Goal: Task Accomplishment & Management: Complete application form

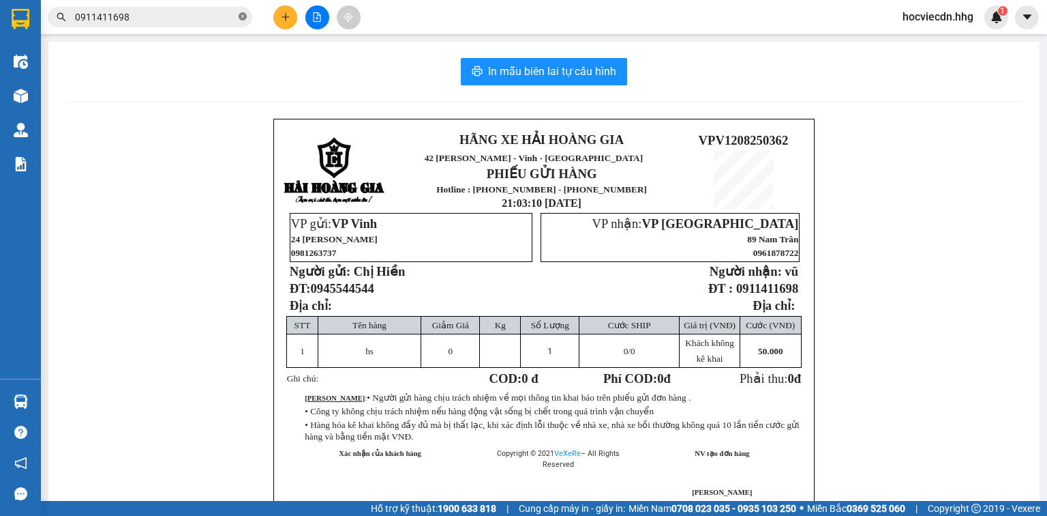
click at [240, 12] on icon "close-circle" at bounding box center [243, 16] width 8 height 8
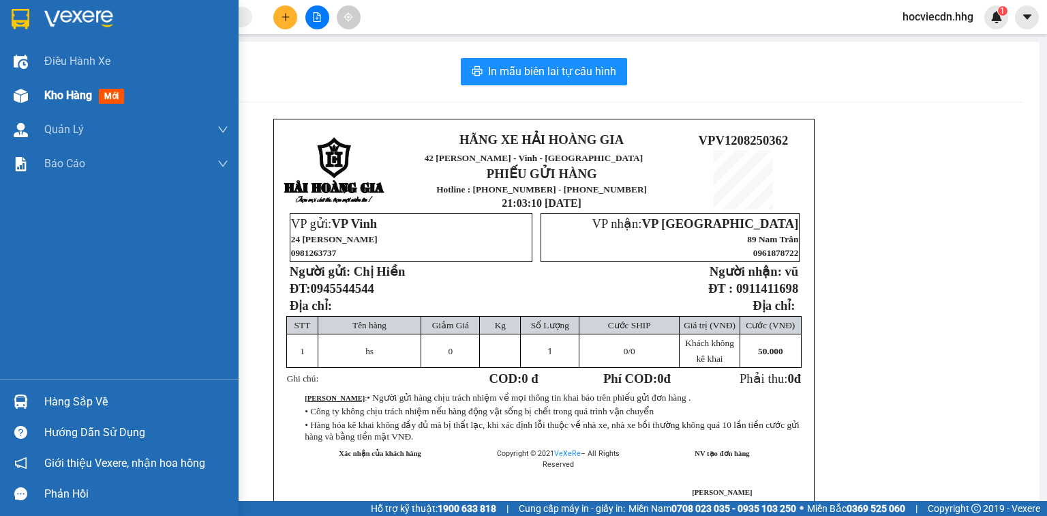
click at [97, 85] on div "Kho hàng mới" at bounding box center [136, 95] width 184 height 34
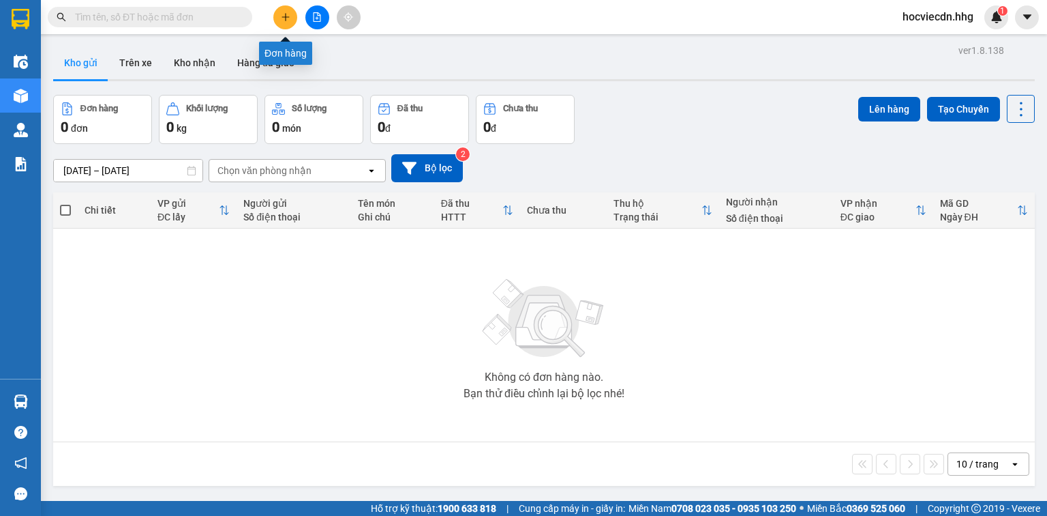
click at [280, 9] on button at bounding box center [285, 17] width 24 height 24
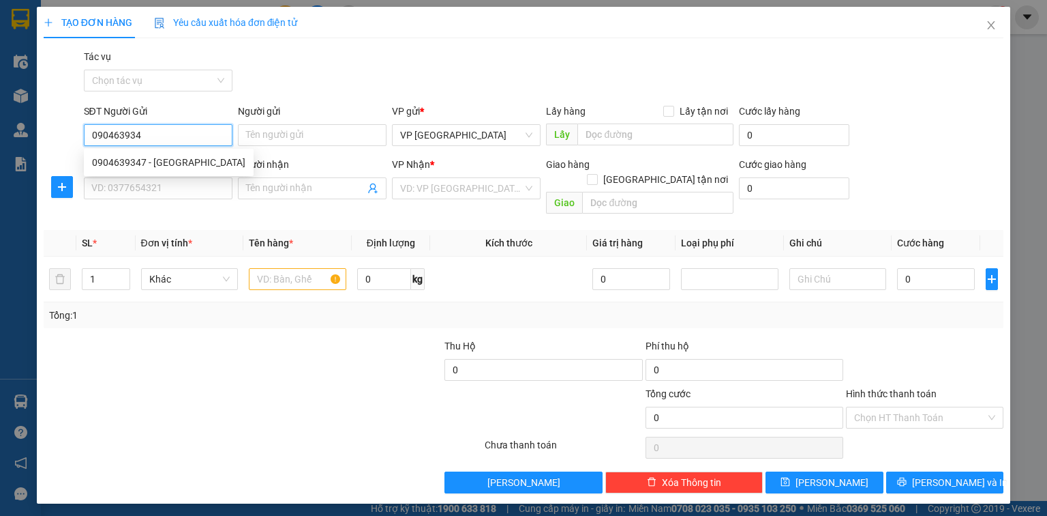
type input "0904639347"
click at [162, 163] on div "0904639347 - [GEOGRAPHIC_DATA]" at bounding box center [168, 162] width 153 height 15
type input "Nga"
type input "0904639347"
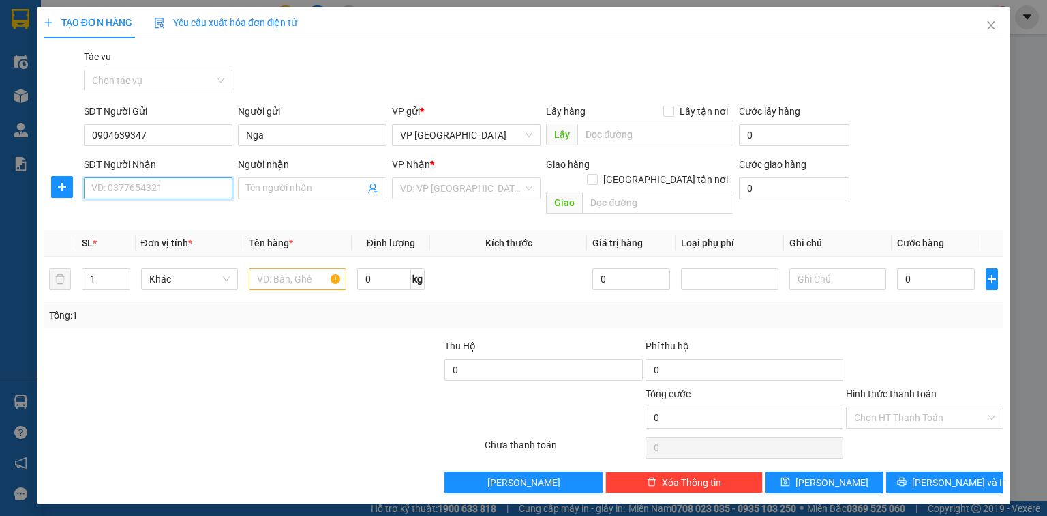
click at [148, 187] on input "SĐT Người Nhận" at bounding box center [158, 188] width 149 height 22
click at [158, 213] on div "0977833763 - [PERSON_NAME]" at bounding box center [159, 215] width 134 height 15
type input "0977833763"
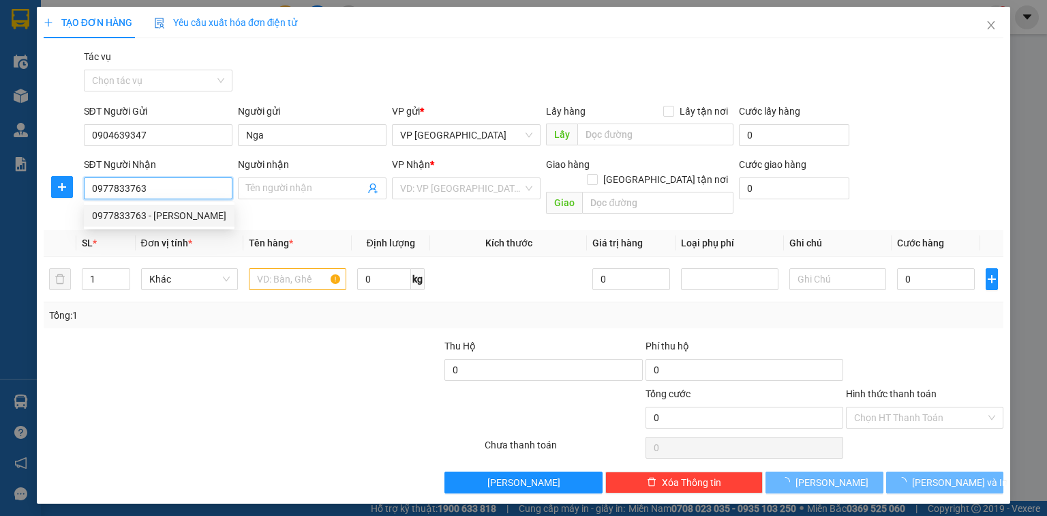
type input "Hoàng"
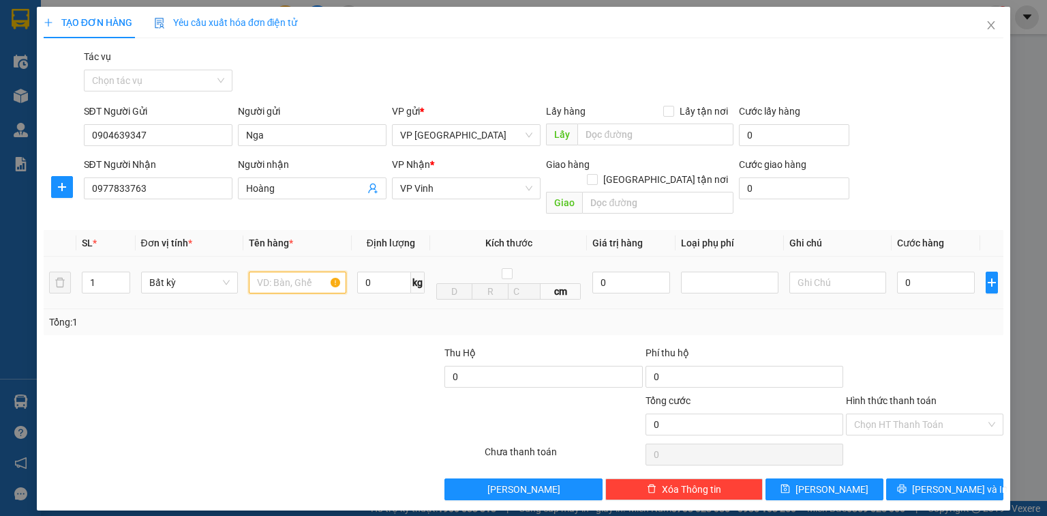
click at [275, 271] on input "text" at bounding box center [298, 282] width 98 height 22
type input "xốp"
click at [941, 271] on input "0" at bounding box center [936, 282] width 78 height 22
type input "6"
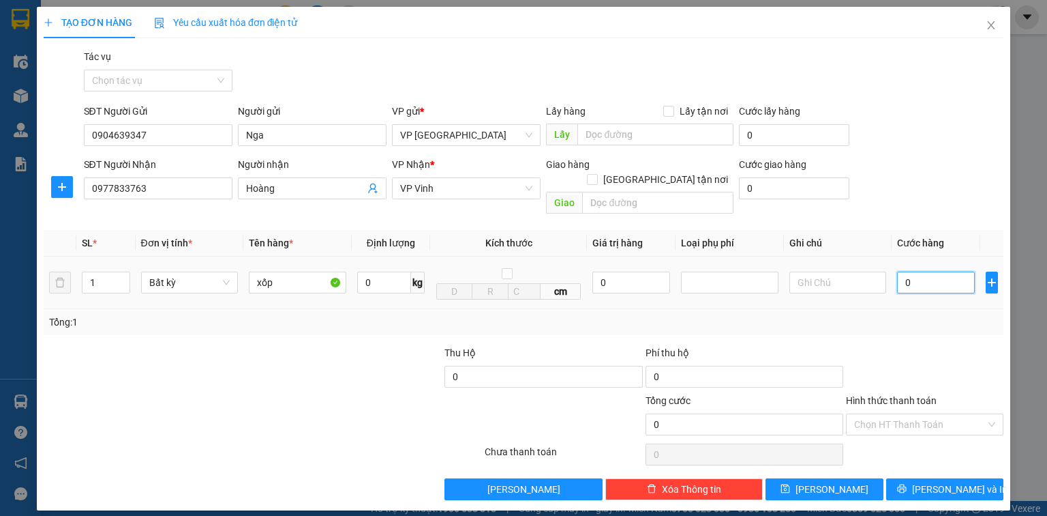
type input "6"
type input "60"
type input "600"
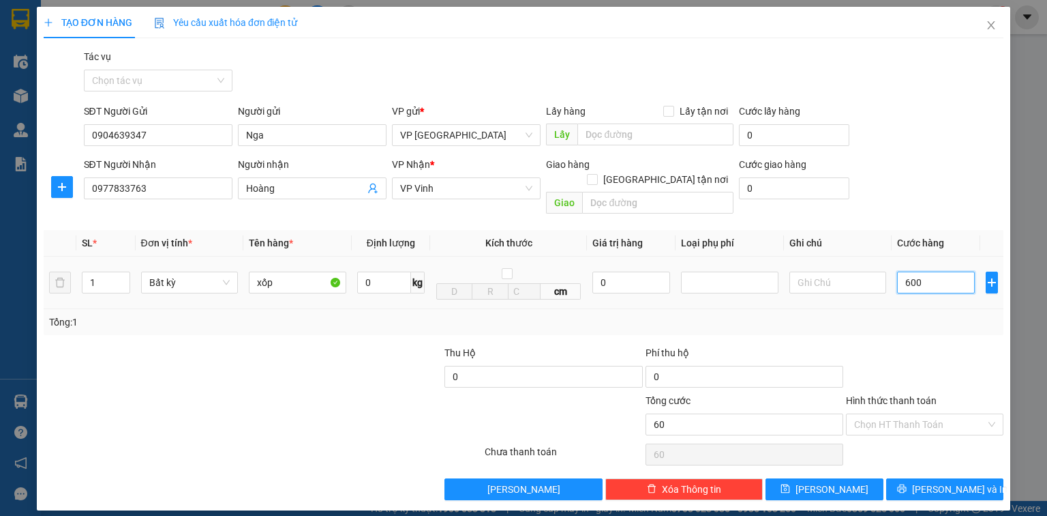
type input "600"
type input "6.000"
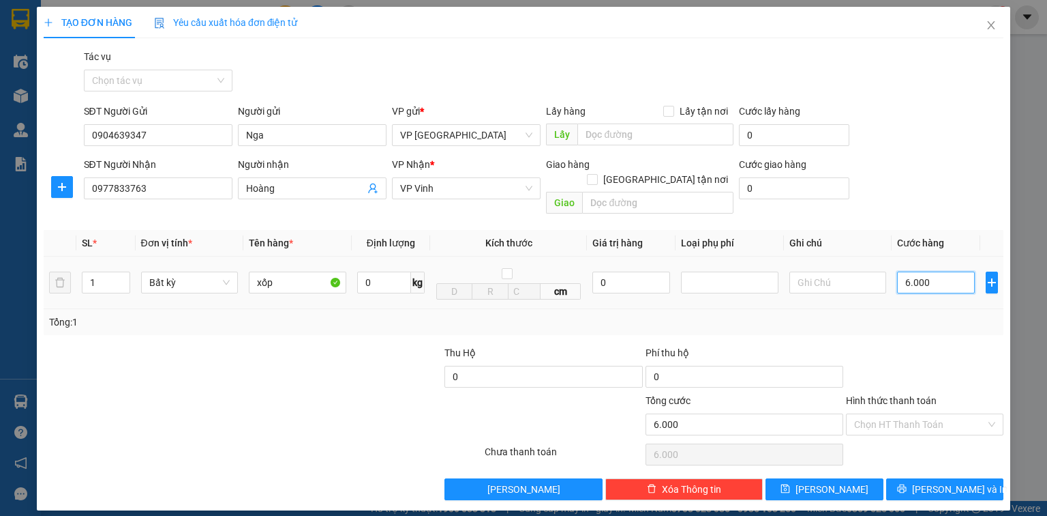
type input "60.000"
click at [961, 481] on span "[PERSON_NAME] và In" at bounding box center [959, 488] width 95 height 15
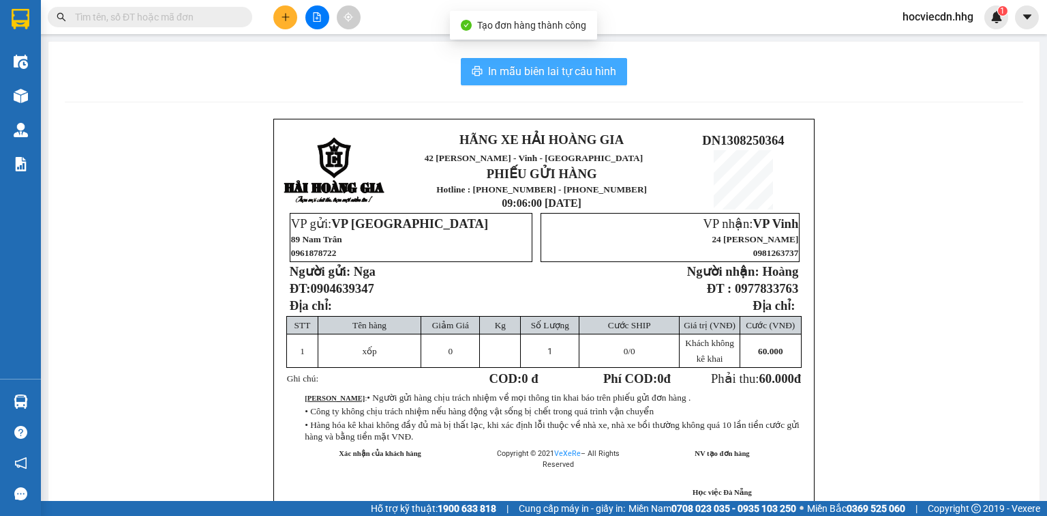
click at [540, 74] on span "In mẫu biên lai tự cấu hình" at bounding box center [552, 71] width 128 height 17
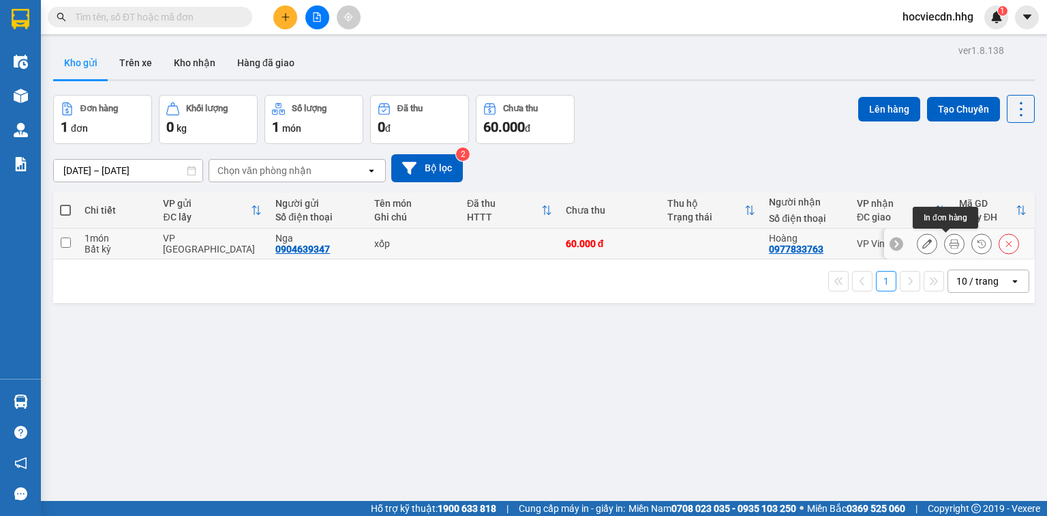
click at [950, 239] on icon at bounding box center [955, 244] width 10 height 10
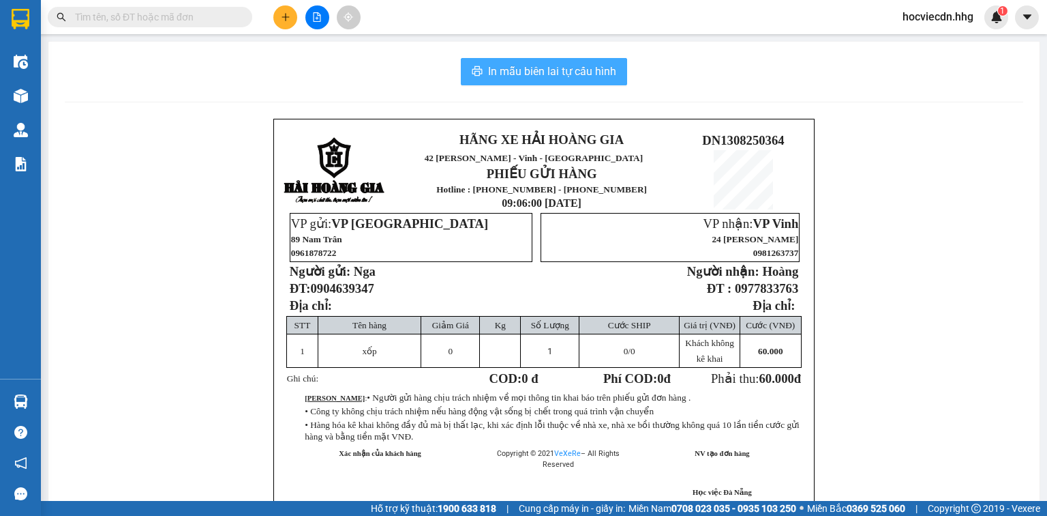
click at [543, 63] on span "In mẫu biên lai tự cấu hình" at bounding box center [552, 71] width 128 height 17
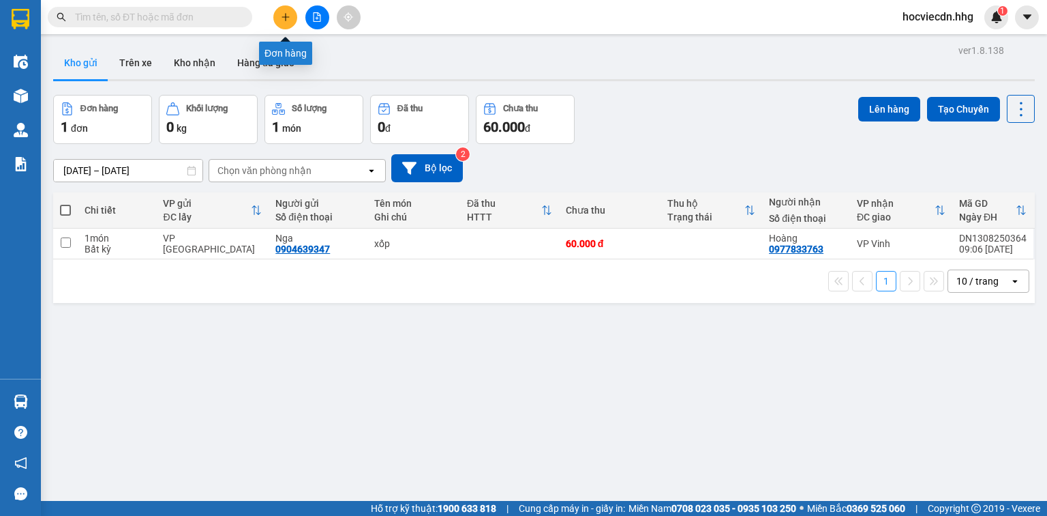
click at [284, 19] on icon "plus" at bounding box center [286, 17] width 10 height 10
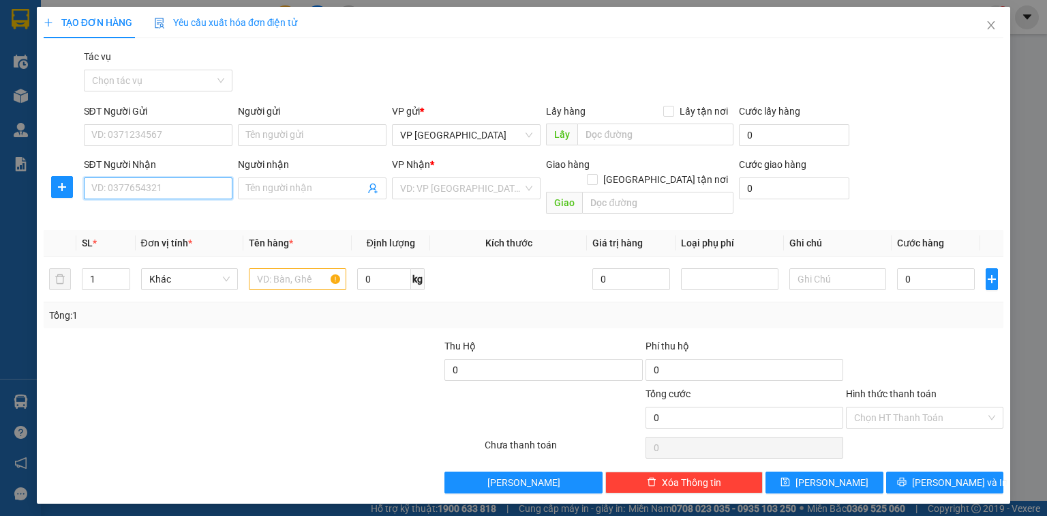
click at [209, 190] on input "SĐT Người Nhận" at bounding box center [158, 188] width 149 height 22
click at [270, 178] on span at bounding box center [312, 188] width 149 height 22
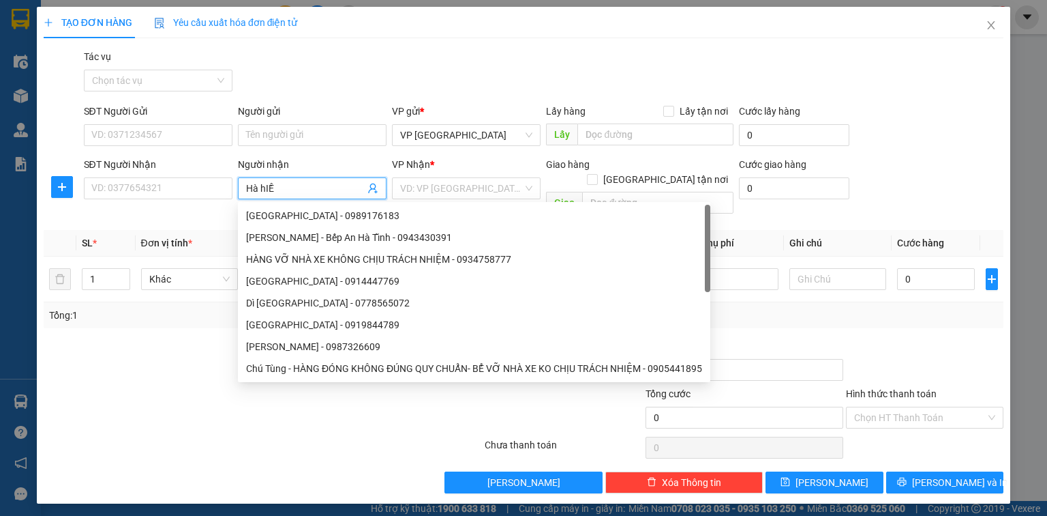
type input "Hà hIỀN"
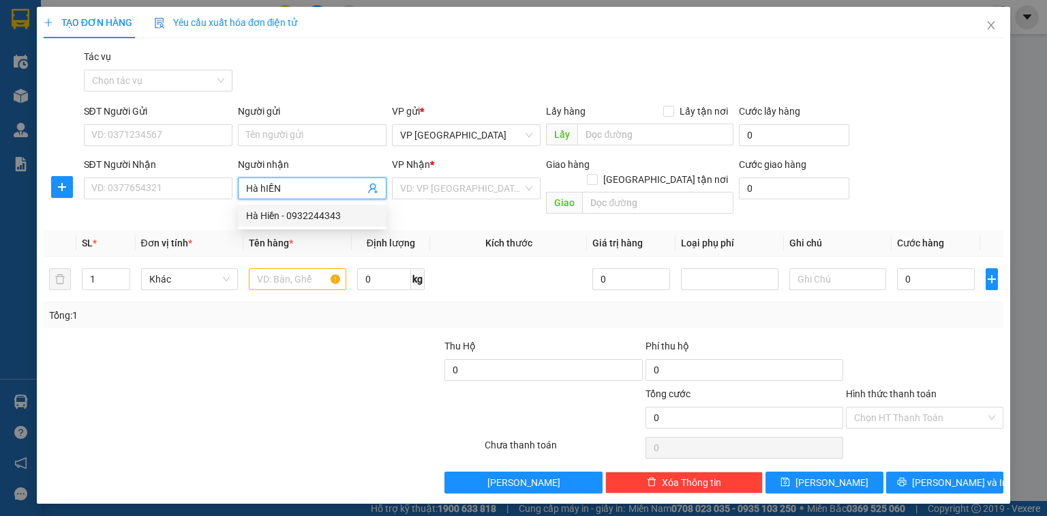
click at [340, 221] on div "Hà Hiền - 0932244343" at bounding box center [312, 215] width 132 height 15
type input "0932244343"
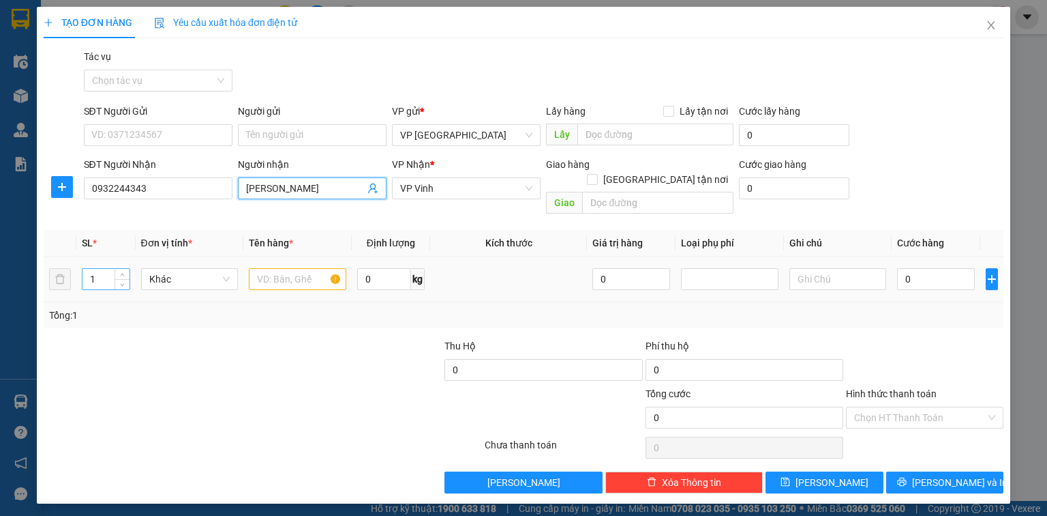
type input "[PERSON_NAME]"
click at [113, 269] on input "1" at bounding box center [106, 279] width 46 height 20
type input "6"
click at [284, 268] on input "text" at bounding box center [298, 279] width 98 height 22
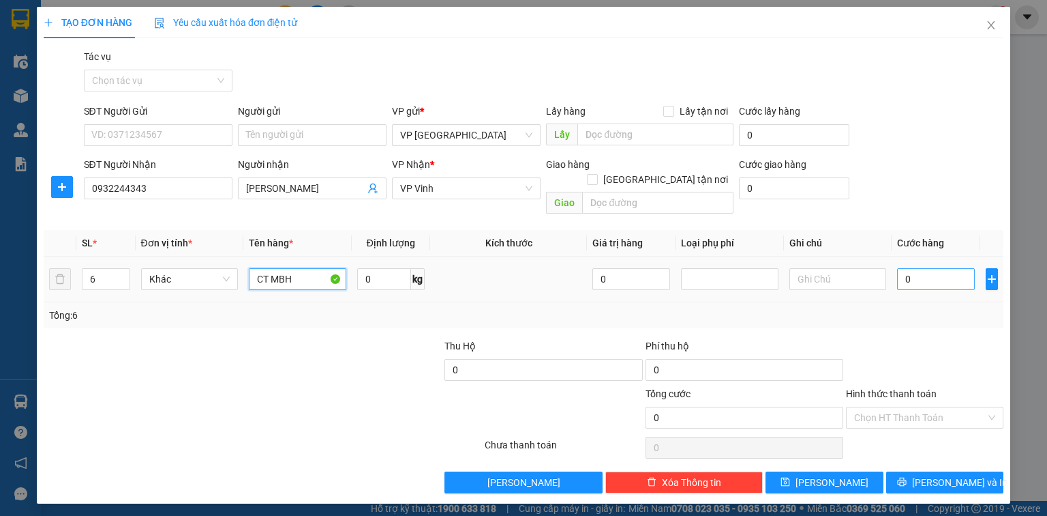
type input "CT MBH"
click at [927, 268] on input "0" at bounding box center [936, 279] width 78 height 22
type input "5"
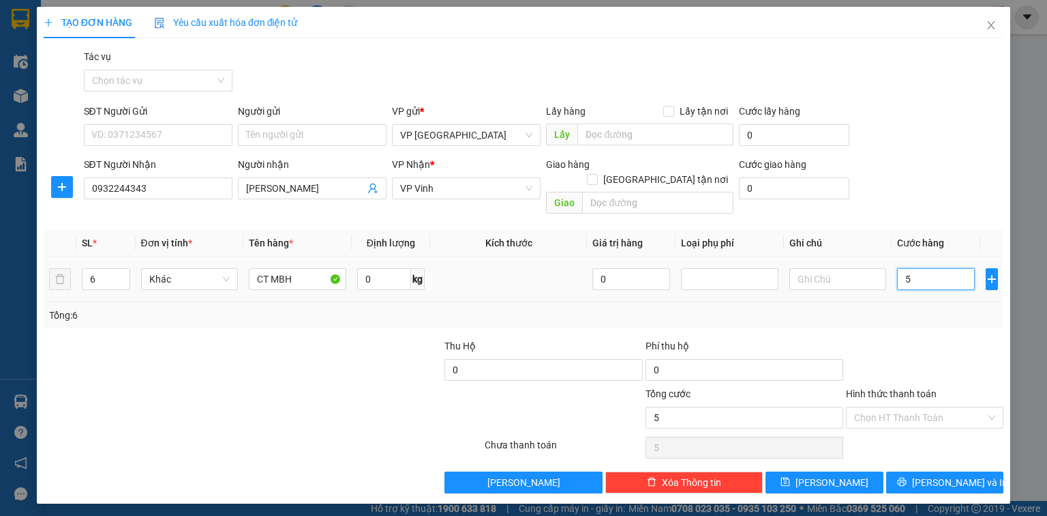
type input "52"
type input "520"
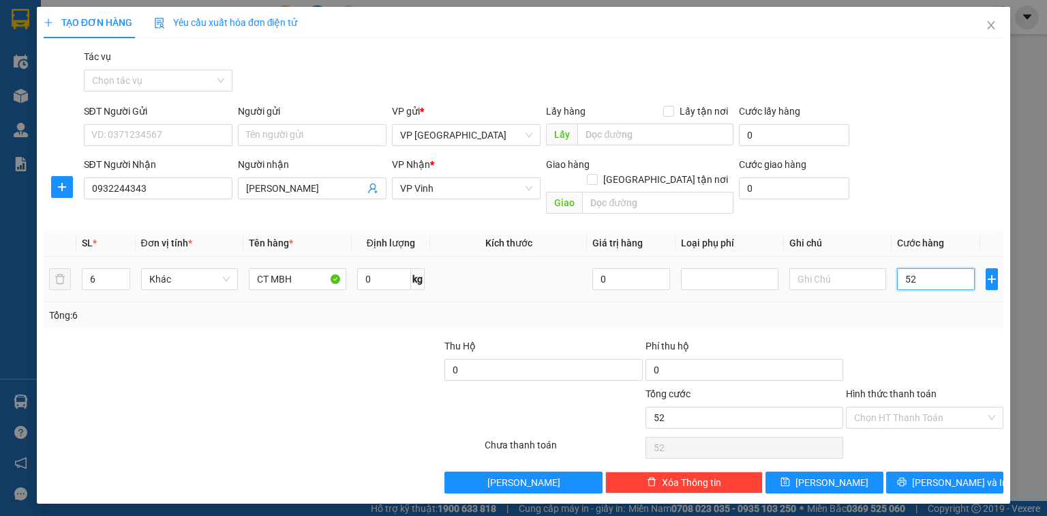
type input "520"
type input "5.200"
type input "52.000"
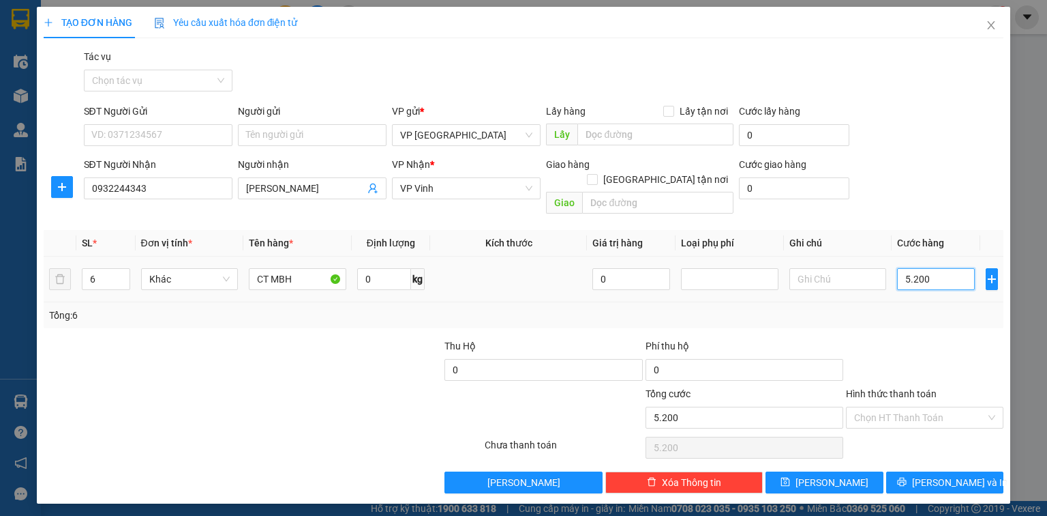
type input "52.000"
type input "520.000"
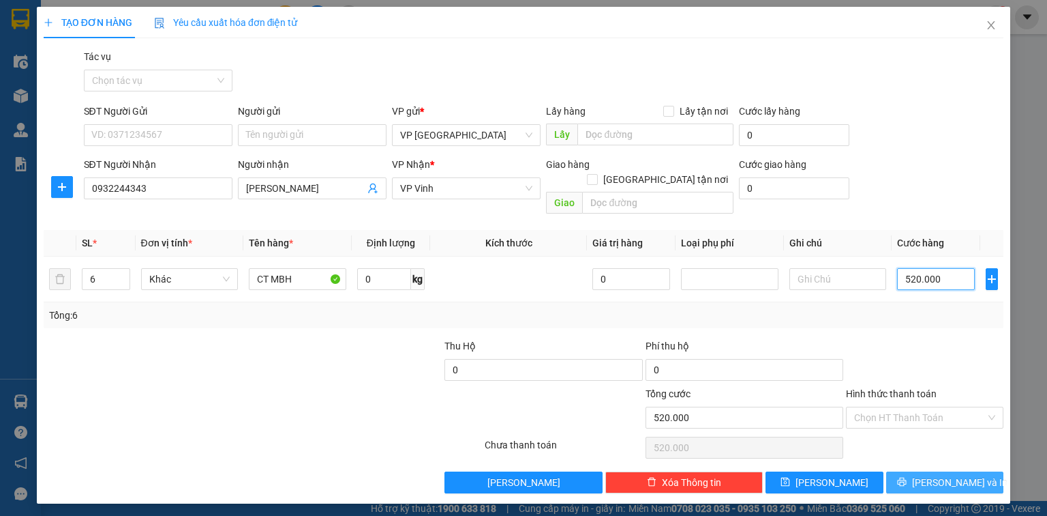
type input "520.000"
click at [954, 475] on span "[PERSON_NAME] và In" at bounding box center [959, 482] width 95 height 15
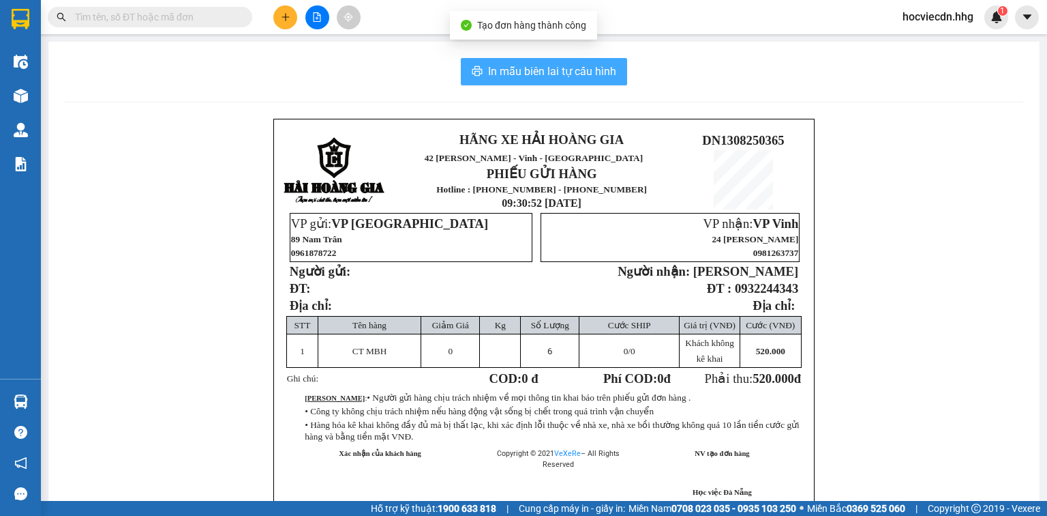
click at [537, 68] on span "In mẫu biên lai tự cấu hình" at bounding box center [552, 71] width 128 height 17
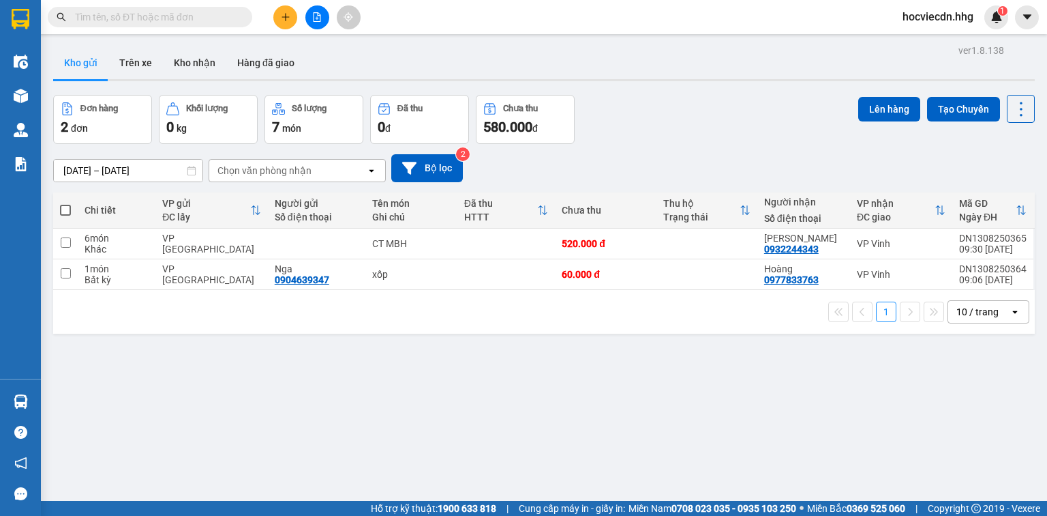
click at [366, 60] on div "Kho gửi Trên xe Kho nhận Hàng đã giao" at bounding box center [544, 64] width 982 height 36
click at [288, 14] on icon "plus" at bounding box center [286, 17] width 10 height 10
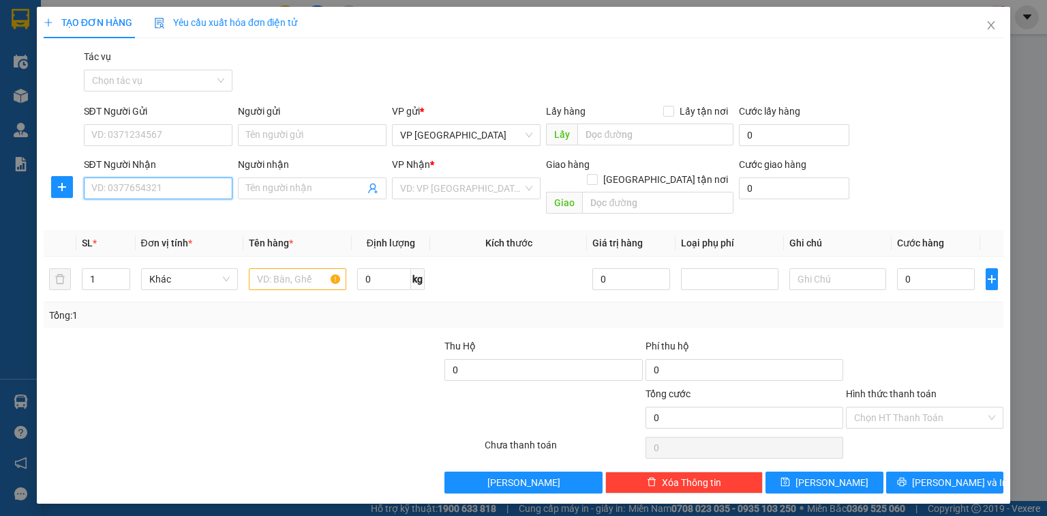
click at [194, 194] on input "SĐT Người Nhận" at bounding box center [158, 188] width 149 height 22
click at [267, 193] on input "Người nhận" at bounding box center [305, 188] width 119 height 15
click at [111, 196] on input "SĐT Người Nhận" at bounding box center [158, 188] width 149 height 22
click at [183, 220] on div "0854694799 - [GEOGRAPHIC_DATA] (Trứ Hiền)" at bounding box center [191, 215] width 198 height 15
type input "0854694799"
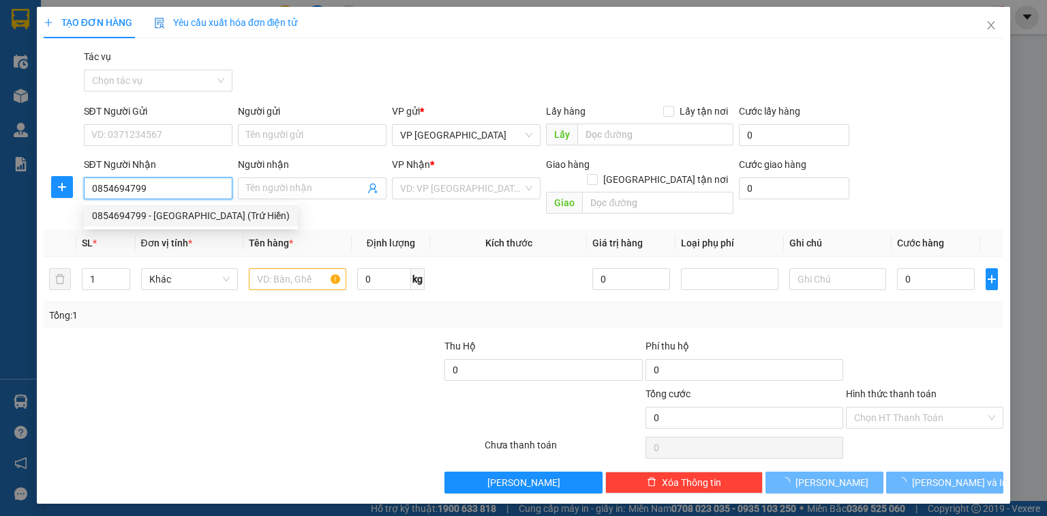
type input "Chị Hà (Trứ Hiền)"
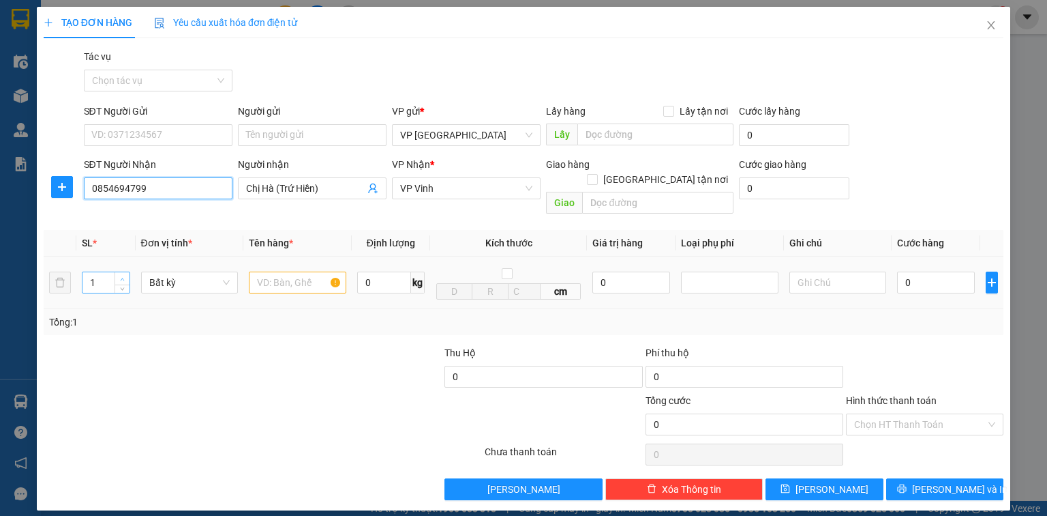
type input "0854694799"
click at [121, 277] on icon "up" at bounding box center [122, 279] width 5 height 5
type input "3"
click at [121, 277] on icon "up" at bounding box center [122, 279] width 5 height 5
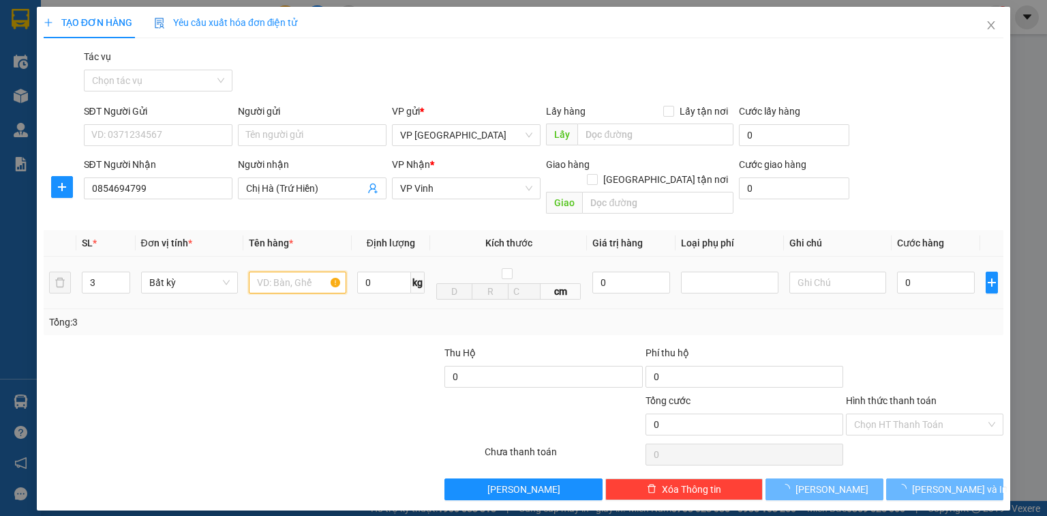
click at [278, 271] on input "text" at bounding box center [298, 282] width 98 height 22
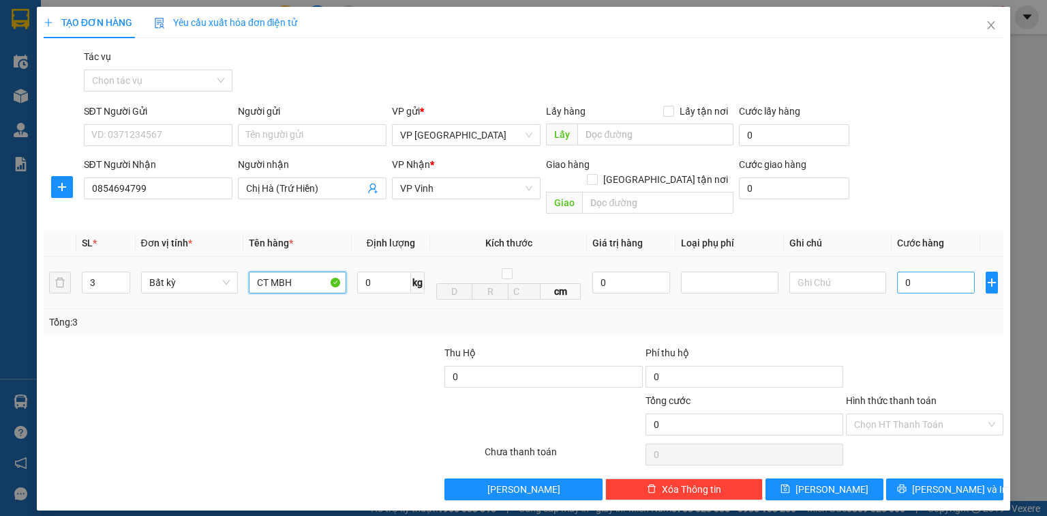
type input "CT MBH"
click at [916, 271] on input "0" at bounding box center [936, 282] width 78 height 22
type input "3"
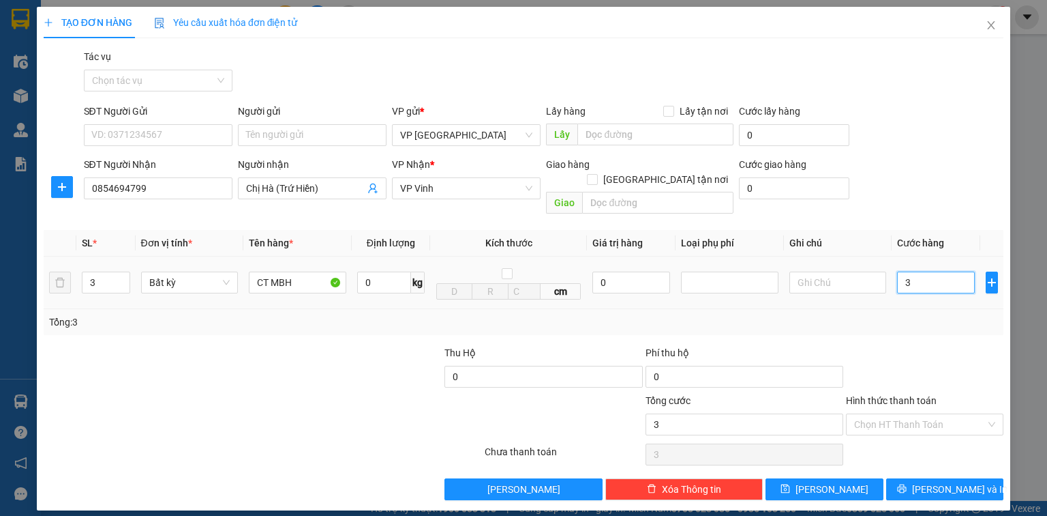
type input "30"
type input "300"
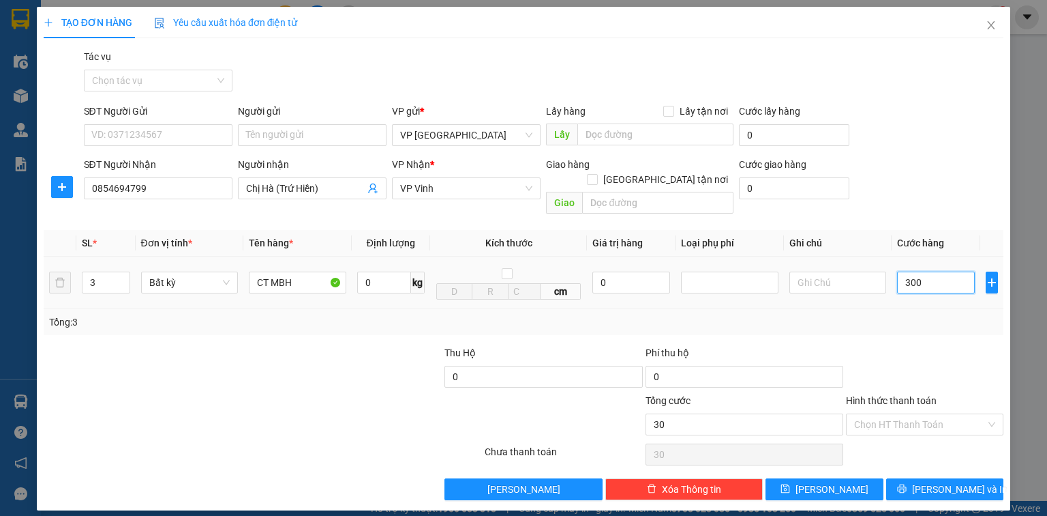
type input "300"
type input "3.000"
type input "30.000"
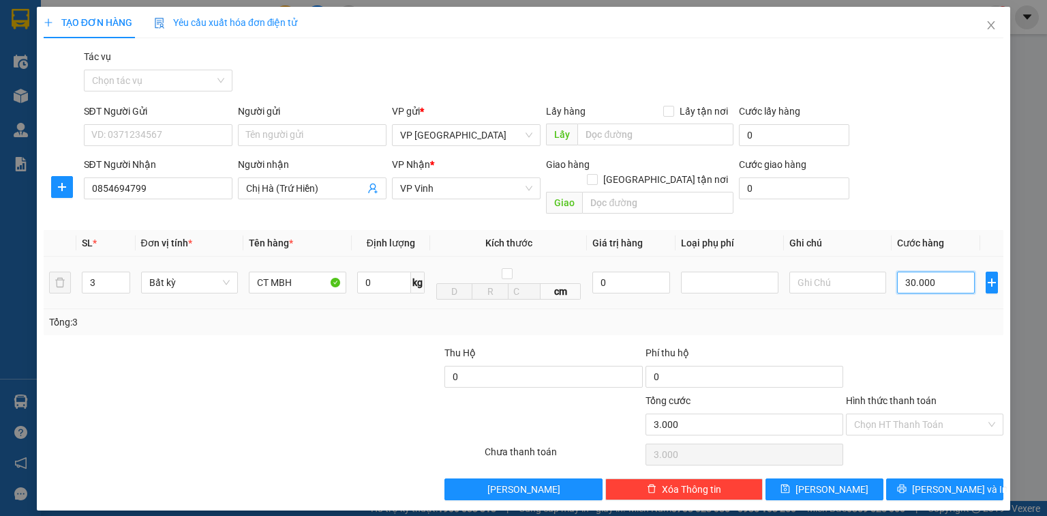
type input "30.000"
type input "300.000"
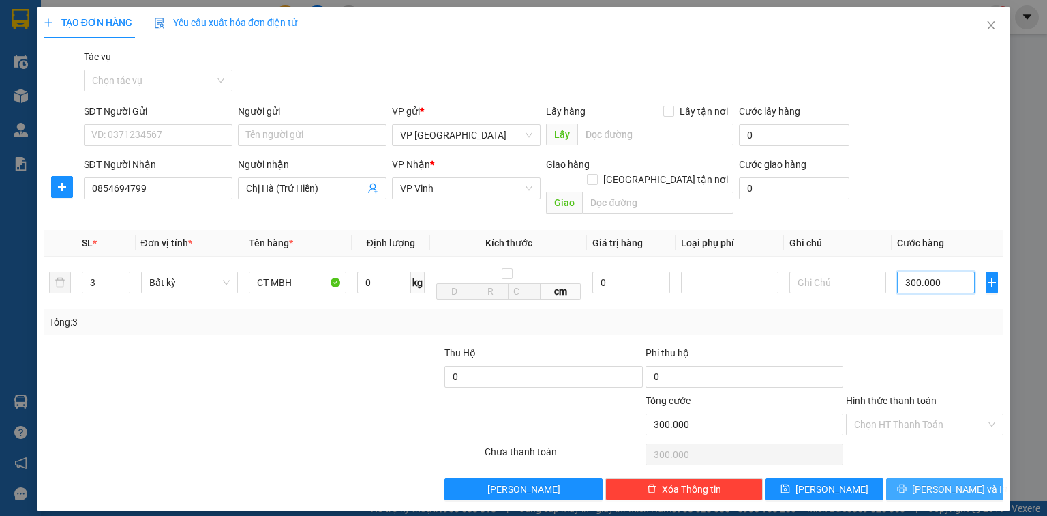
type input "300.000"
click at [960, 481] on span "[PERSON_NAME] và In" at bounding box center [959, 488] width 95 height 15
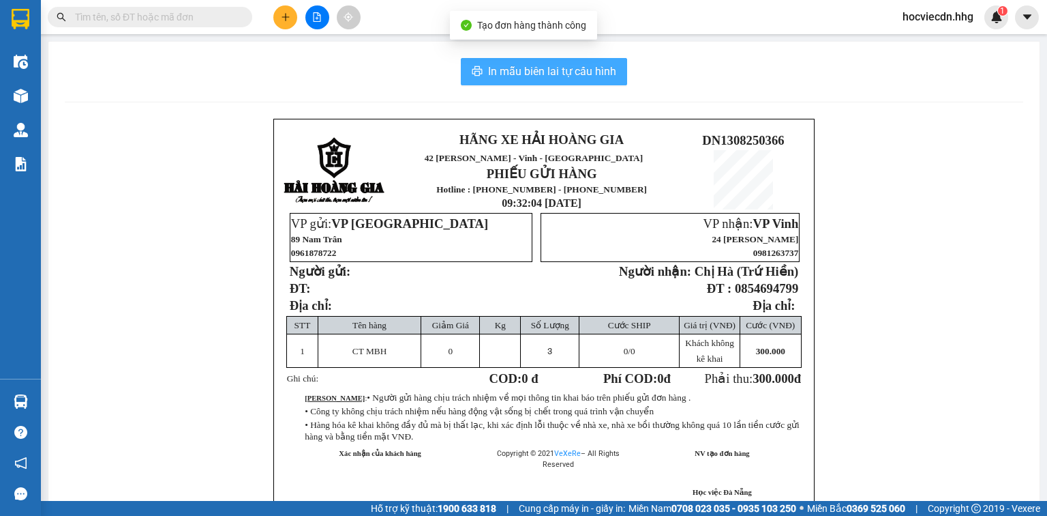
click at [537, 70] on span "In mẫu biên lai tự cấu hình" at bounding box center [552, 71] width 128 height 17
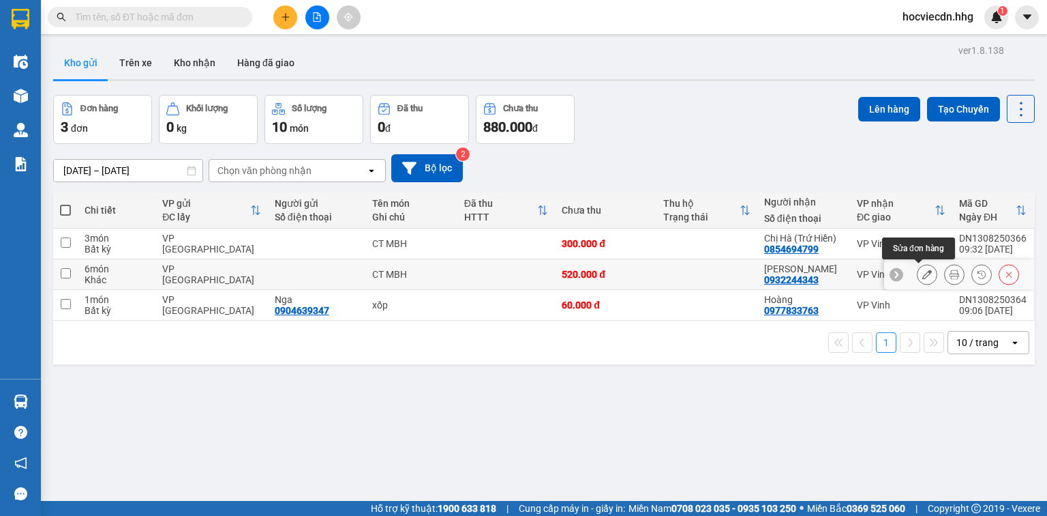
click at [923, 269] on icon at bounding box center [928, 274] width 10 height 10
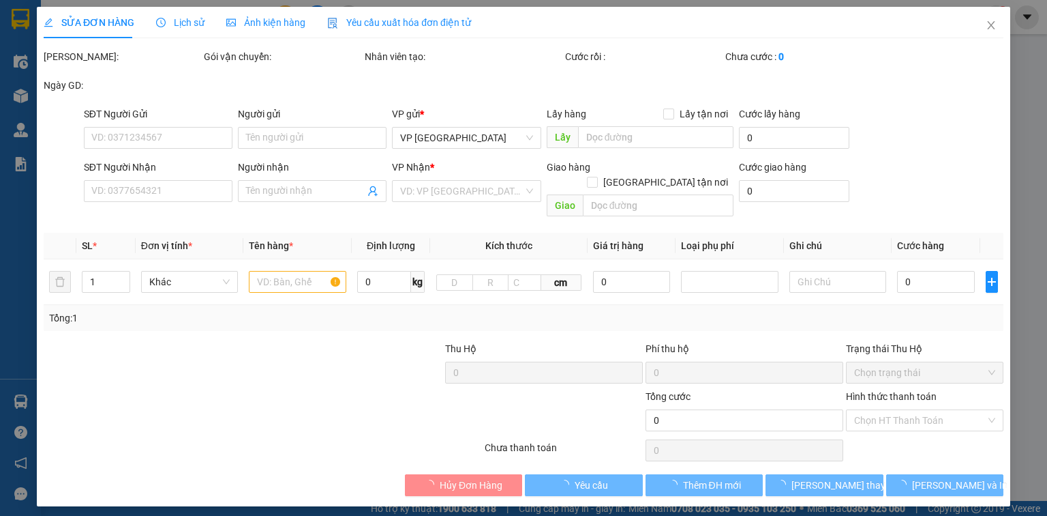
type input "0932244343"
type input "[PERSON_NAME]"
type input "520.000"
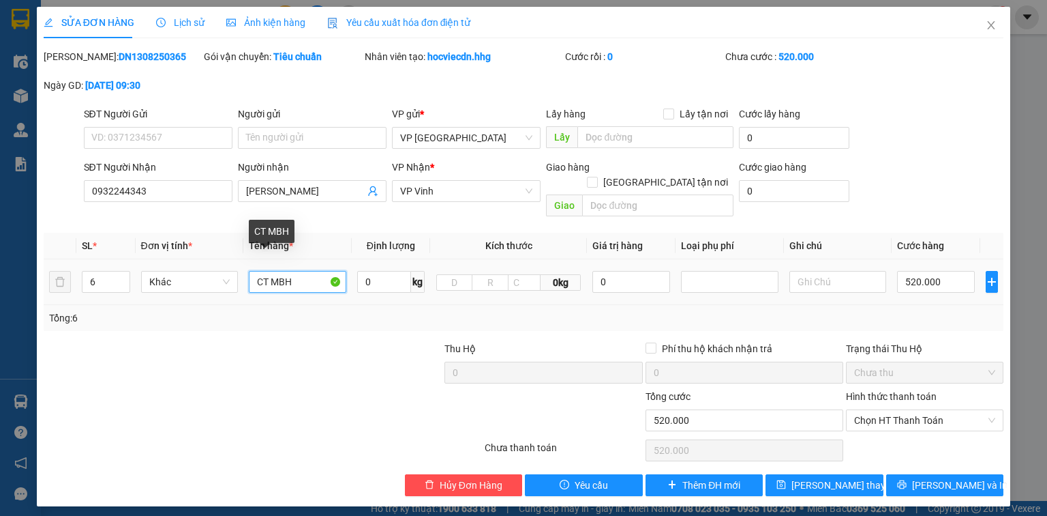
click at [308, 271] on input "CT MBH" at bounding box center [298, 282] width 98 height 22
click at [316, 271] on input "CT MBH" at bounding box center [298, 282] width 98 height 22
type input "CT MBH+1 cây"
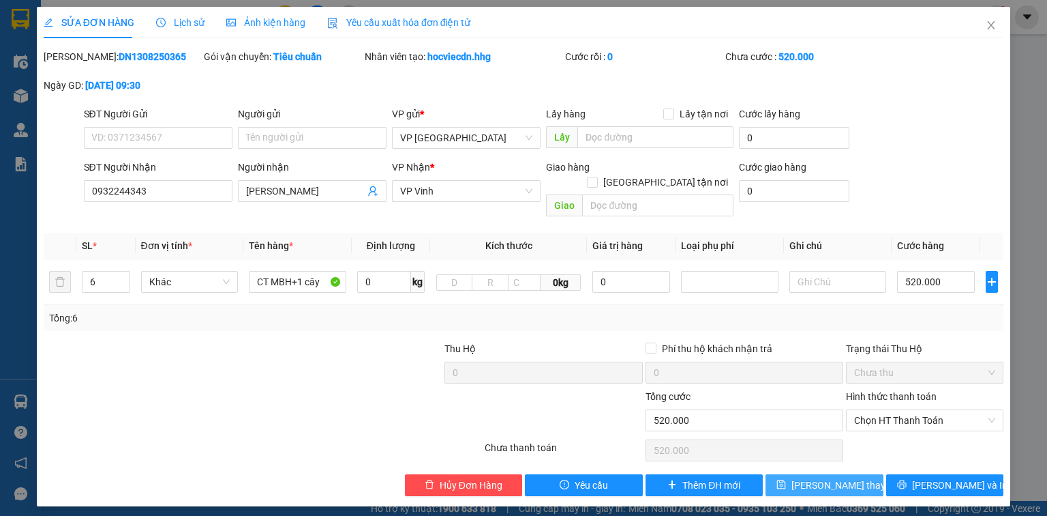
click at [846, 477] on span "[PERSON_NAME] thay đổi" at bounding box center [846, 484] width 109 height 15
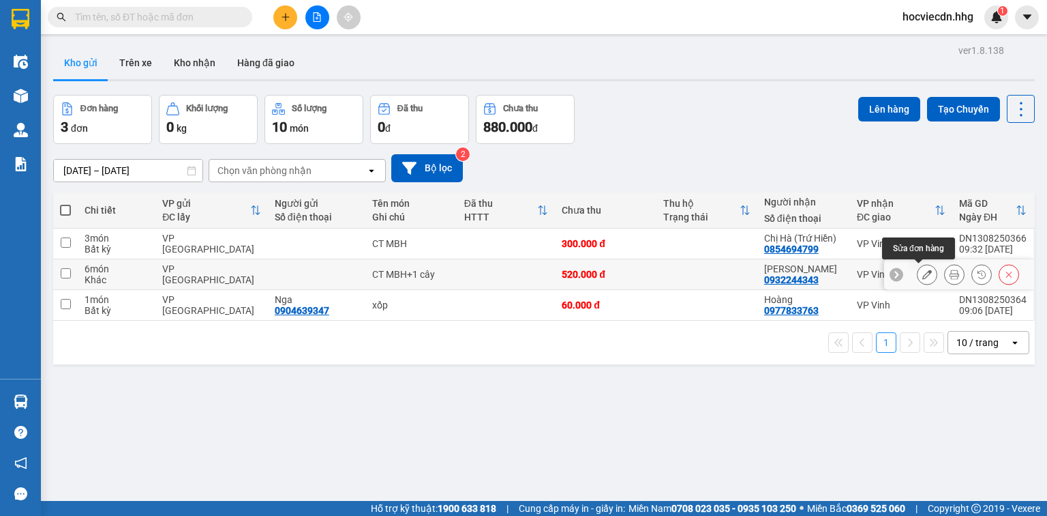
click at [923, 271] on icon at bounding box center [928, 274] width 10 height 10
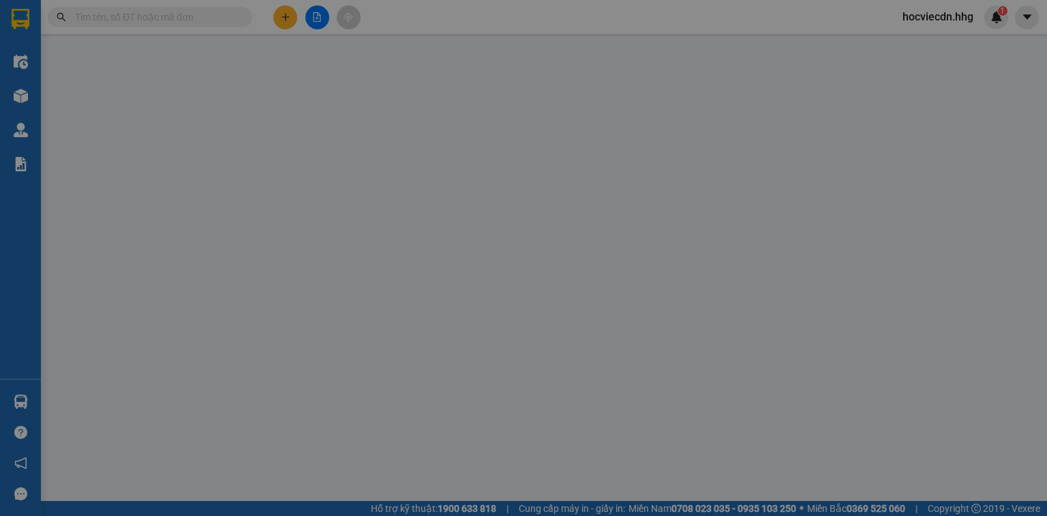
type input "0932244343"
type input "[PERSON_NAME]"
type input "520.000"
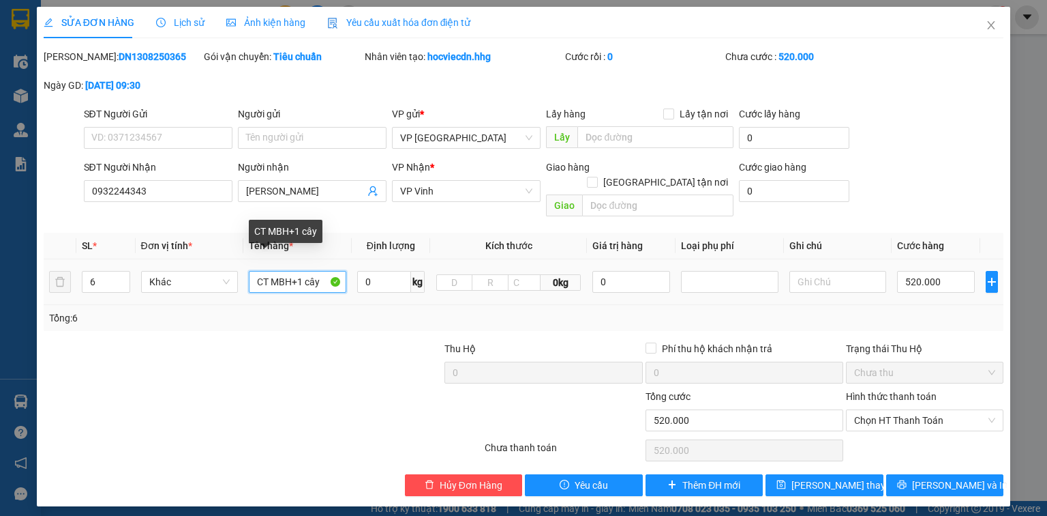
click at [255, 271] on input "CT MBH+1 cây" at bounding box center [298, 282] width 98 height 22
click at [299, 271] on input "5 CT MBH+1 cây" at bounding box center [298, 282] width 98 height 22
click at [315, 271] on input "5 CT+1 cây" at bounding box center [298, 282] width 98 height 22
type input "5 CT+1 cây MBH"
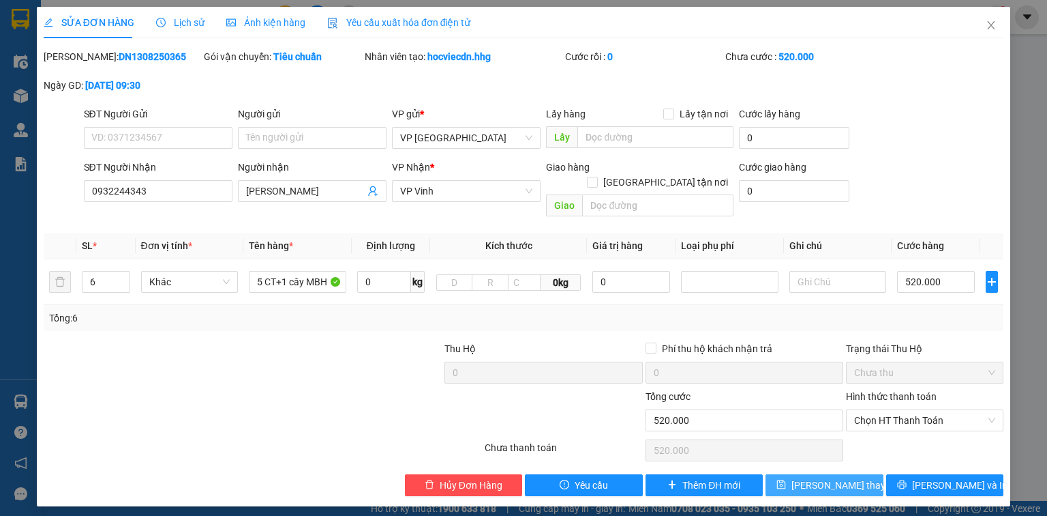
click at [841, 477] on span "[PERSON_NAME] thay đổi" at bounding box center [846, 484] width 109 height 15
